Goal: Information Seeking & Learning: Understand process/instructions

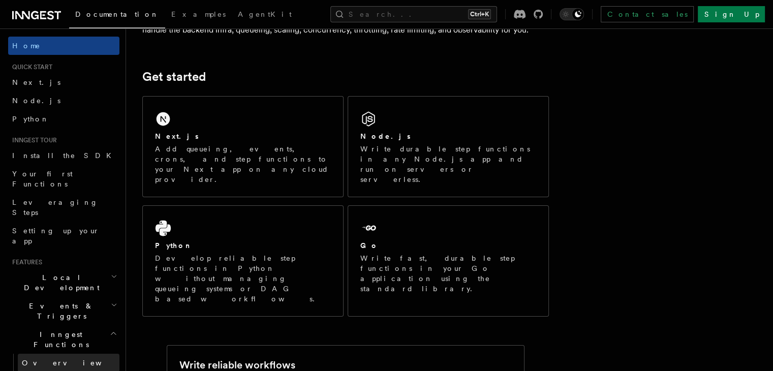
scroll to position [1, 0]
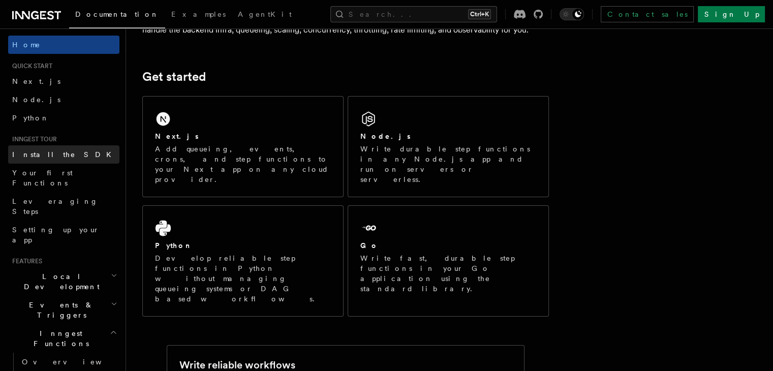
click at [54, 159] on span "Install the SDK" at bounding box center [64, 154] width 105 height 10
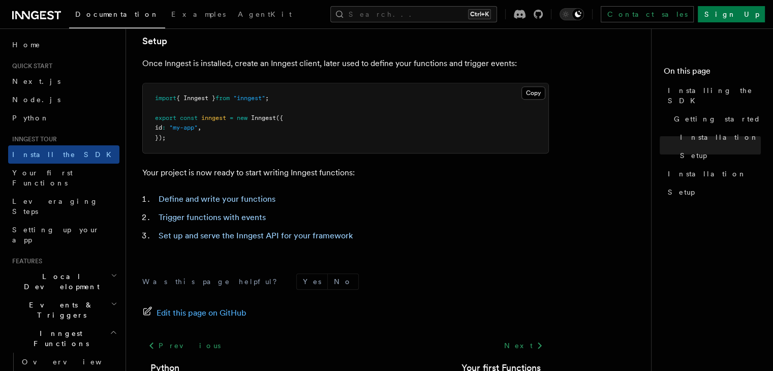
scroll to position [403, 0]
click at [76, 172] on link "Your first Functions" at bounding box center [63, 178] width 111 height 28
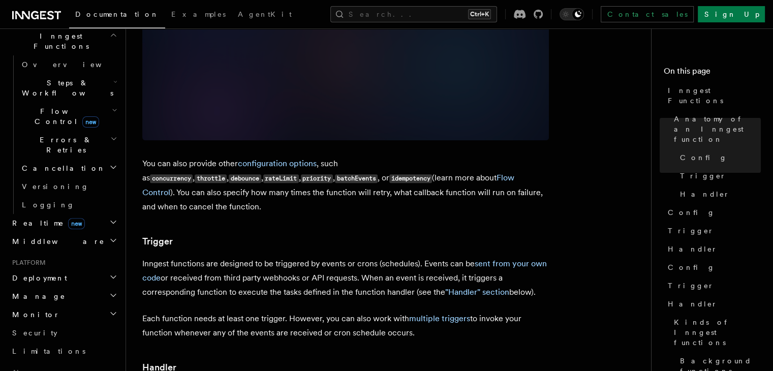
scroll to position [299, 0]
click at [98, 268] on h2 "Deployment" at bounding box center [63, 277] width 111 height 18
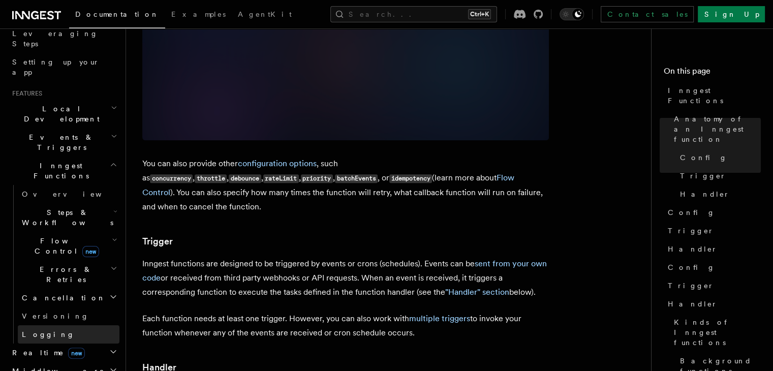
scroll to position [0, 0]
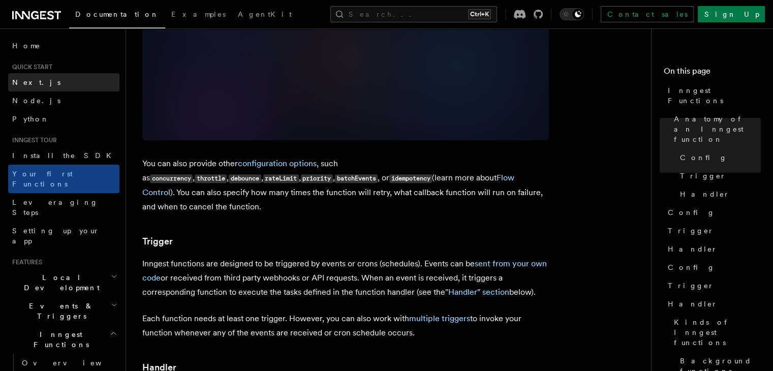
click at [34, 90] on link "Next.js" at bounding box center [63, 82] width 111 height 18
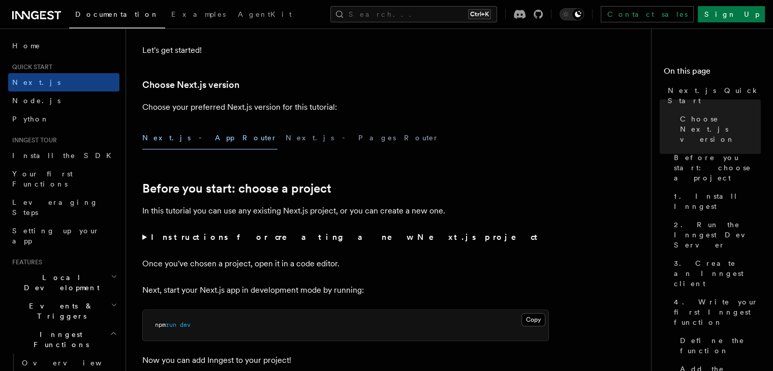
scroll to position [207, 0]
click at [286, 135] on button "Next.js - Pages Router" at bounding box center [362, 137] width 153 height 23
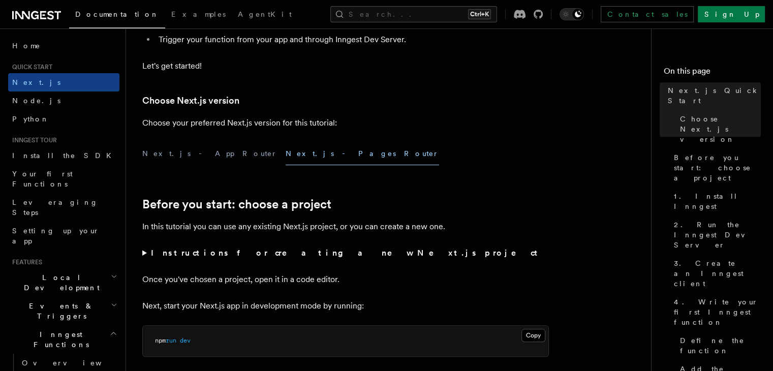
scroll to position [191, 0]
click at [173, 147] on button "Next.js - App Router" at bounding box center [209, 153] width 135 height 23
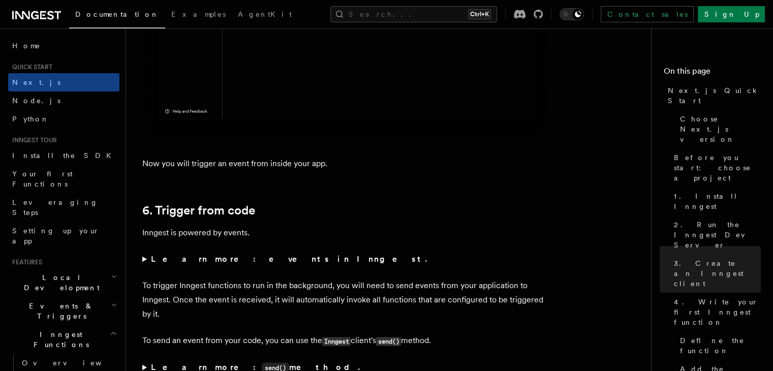
scroll to position [4979, 0]
